Goal: Submit feedback/report problem

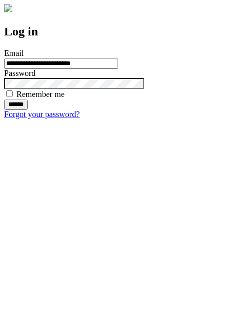
click at [28, 110] on input "******" at bounding box center [16, 104] width 24 height 10
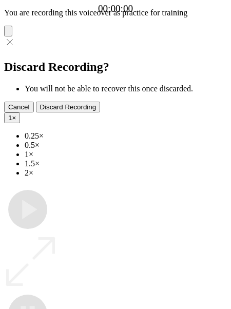
type input "**********"
